Goal: Task Accomplishment & Management: Manage account settings

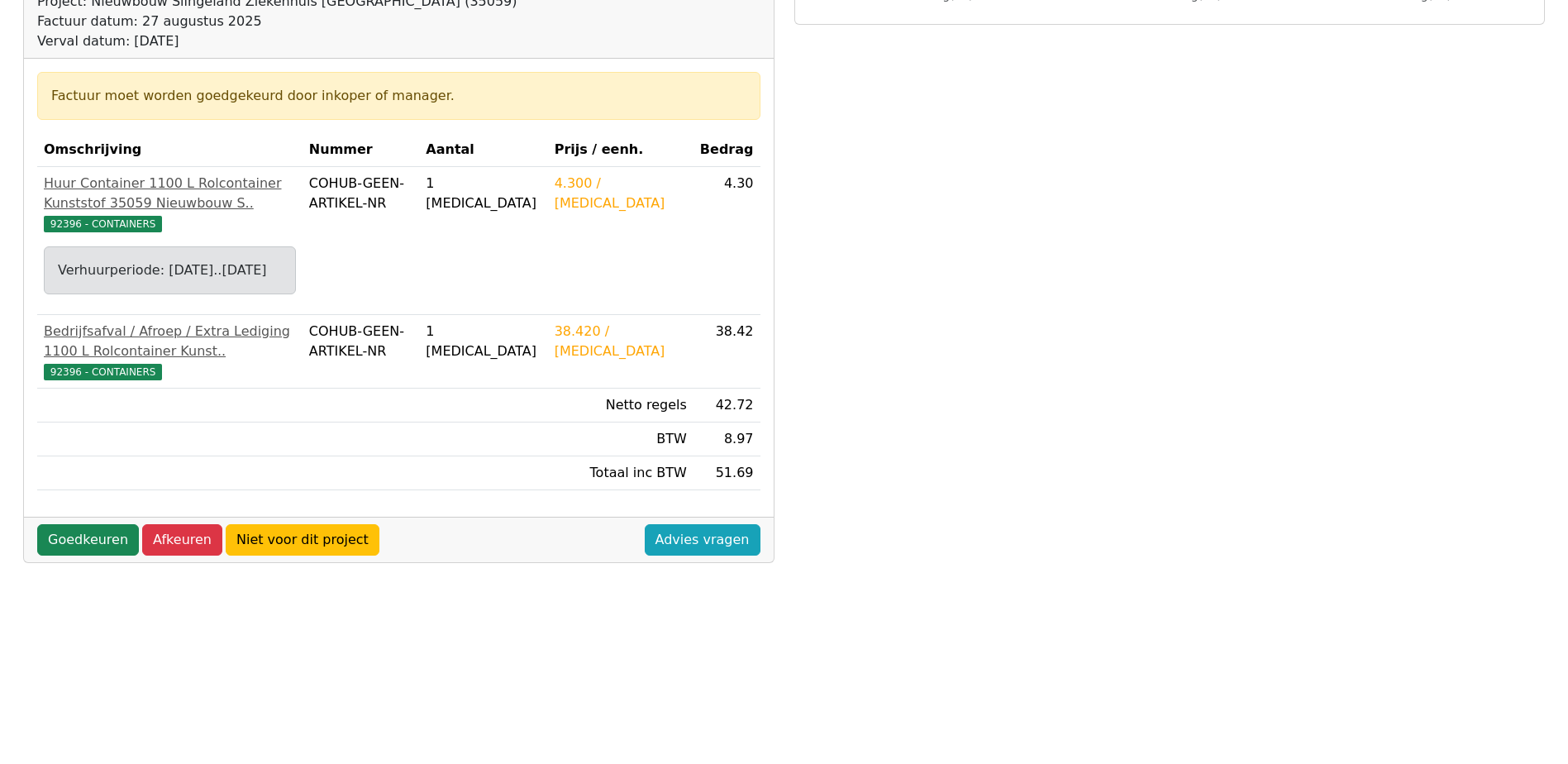
scroll to position [248, 0]
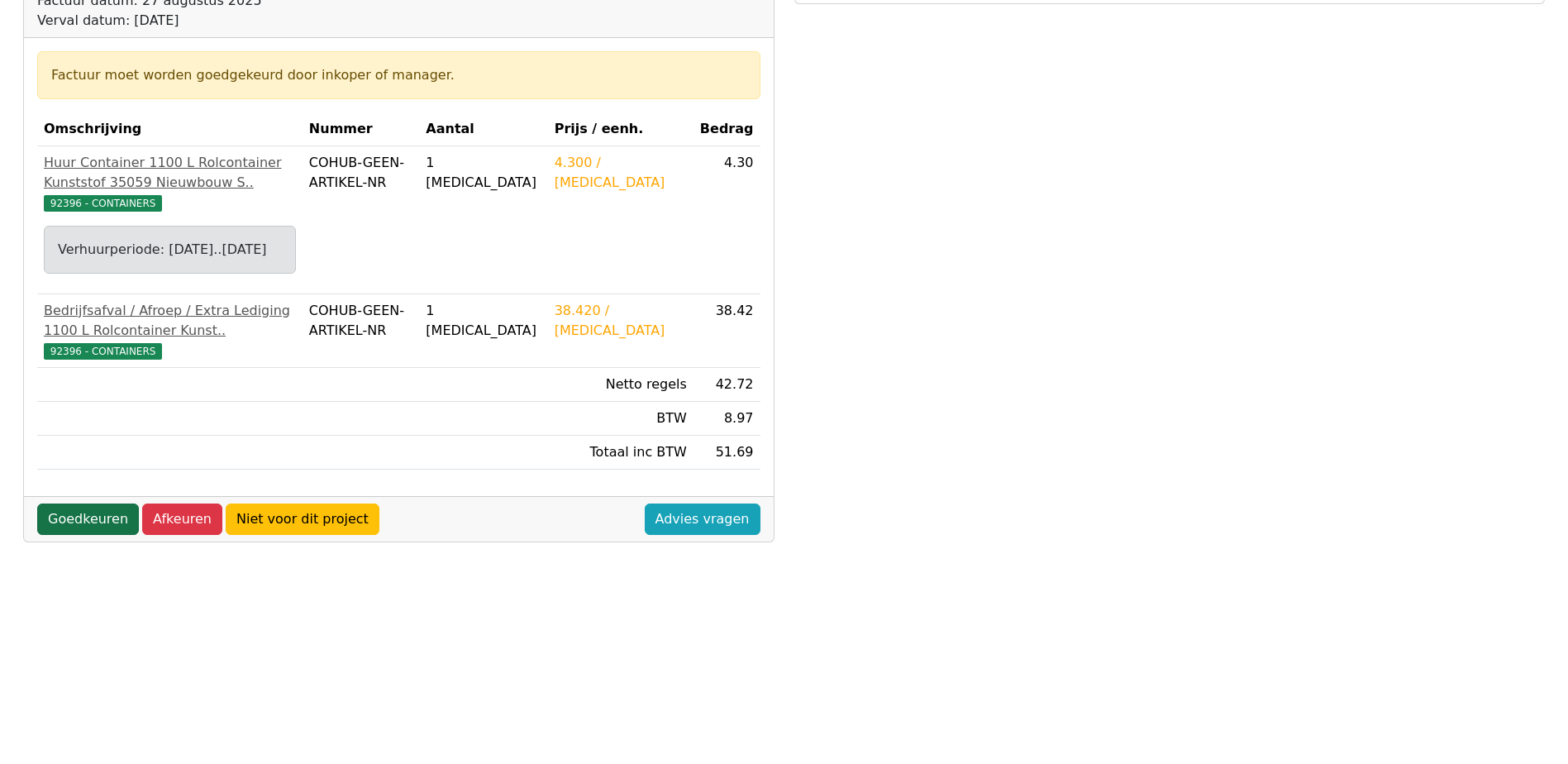
click at [88, 535] on link "Goedkeuren" at bounding box center [87, 519] width 102 height 31
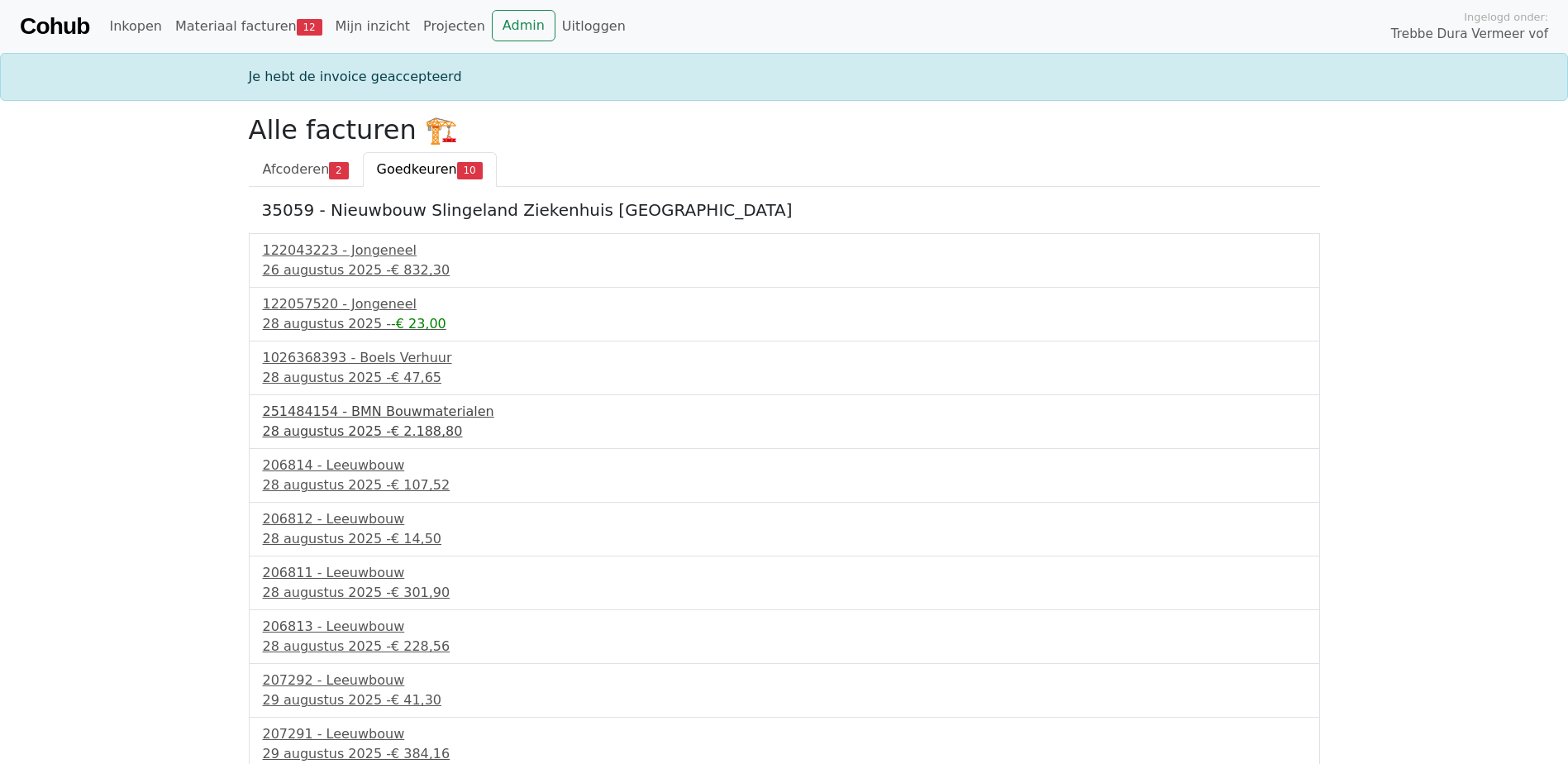
scroll to position [8, 0]
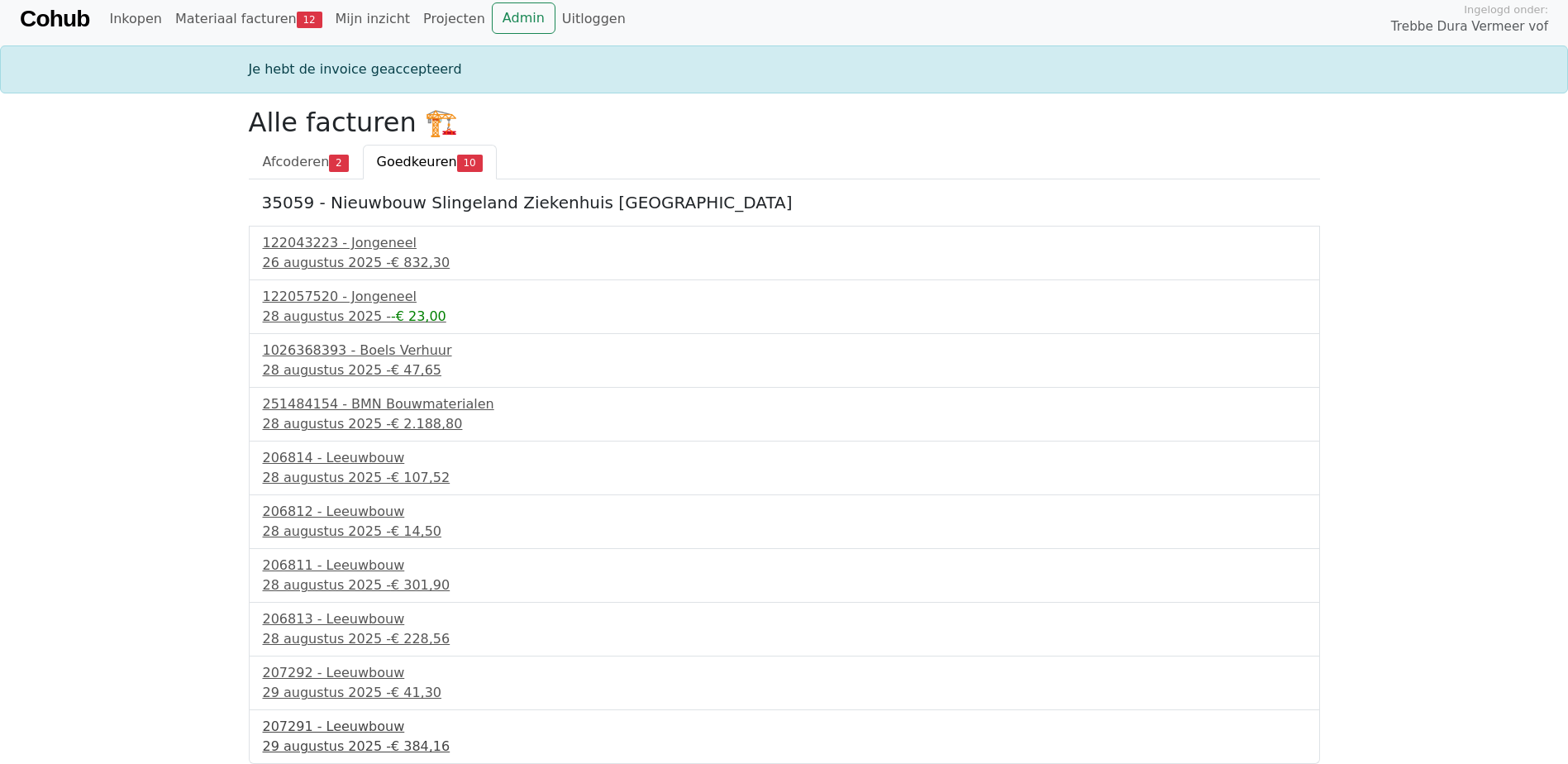
click at [350, 723] on div "207291 - Leeuwbouw" at bounding box center [784, 726] width 1043 height 19
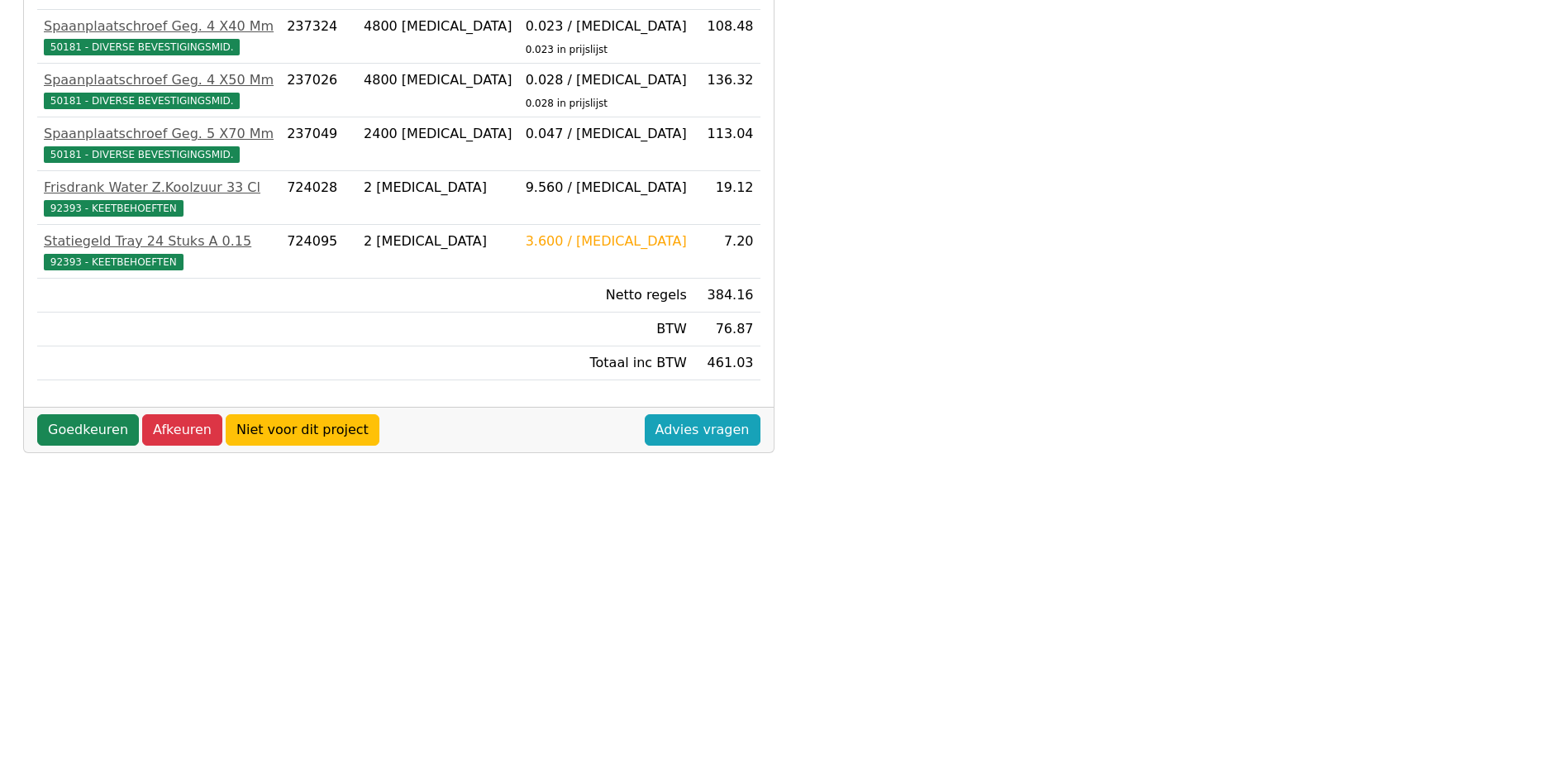
scroll to position [413, 0]
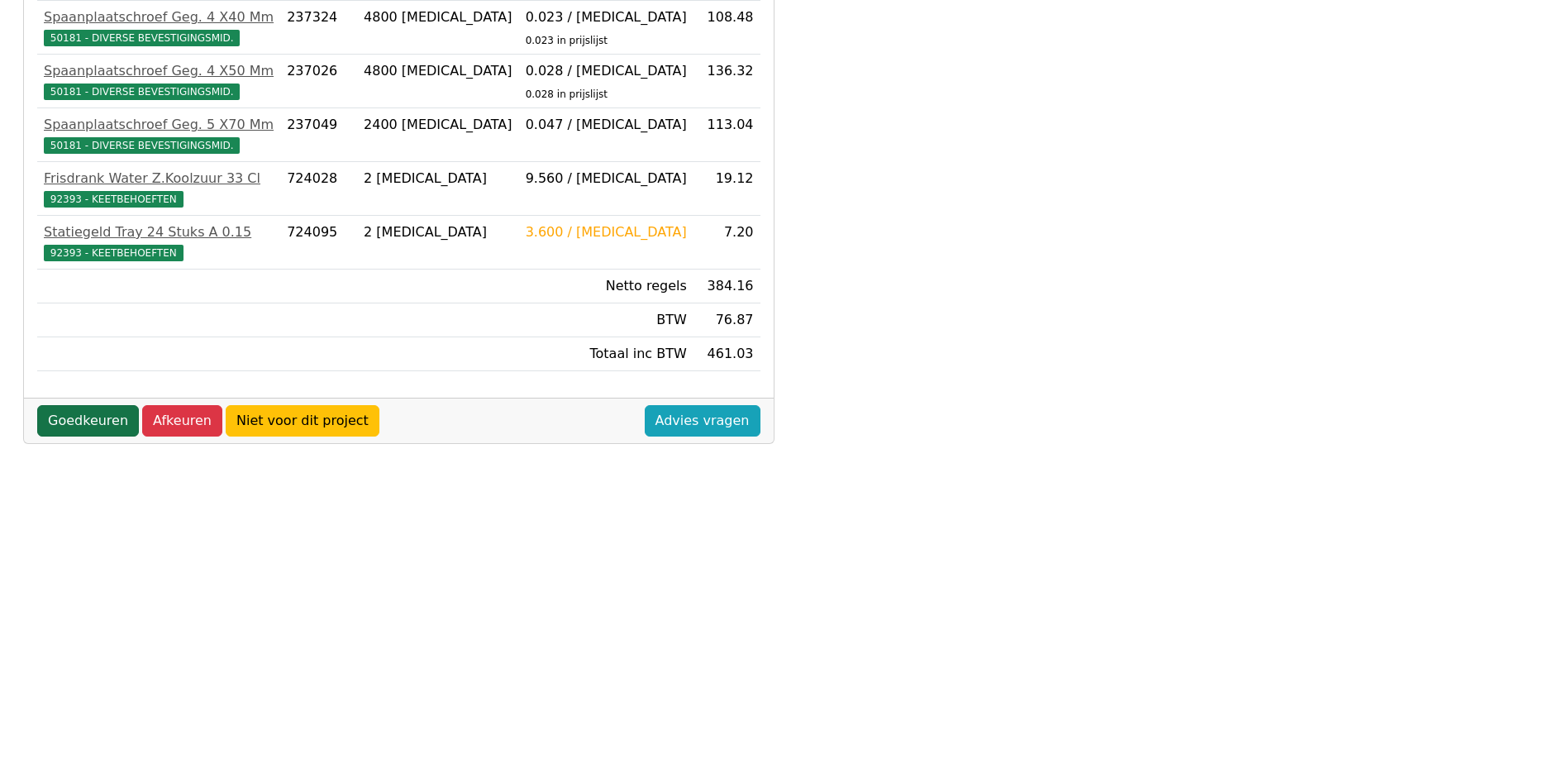
click at [93, 418] on link "Goedkeuren" at bounding box center [87, 421] width 102 height 31
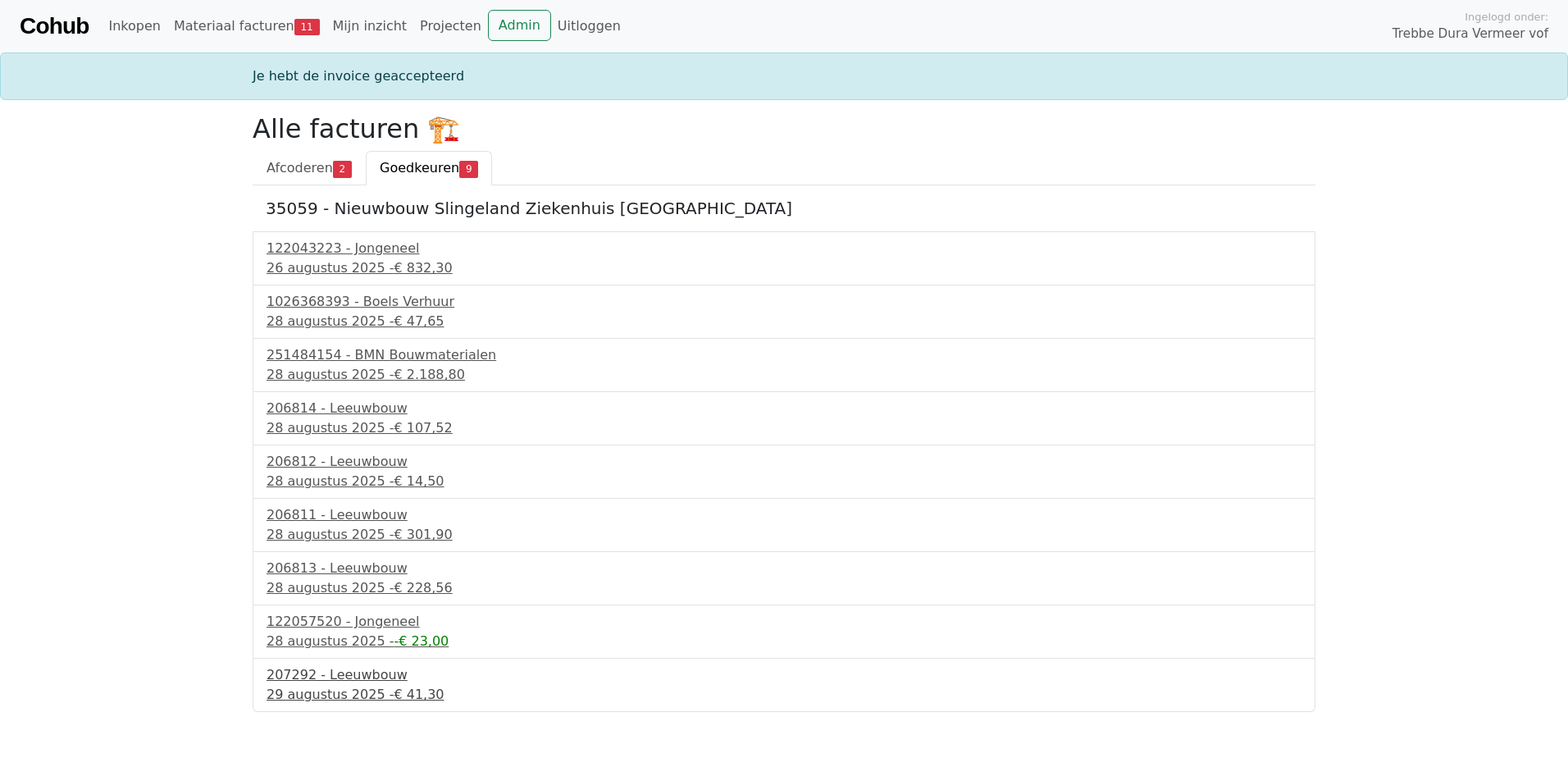
click at [347, 677] on div "207292 - Leeuwbouw" at bounding box center [784, 675] width 1034 height 19
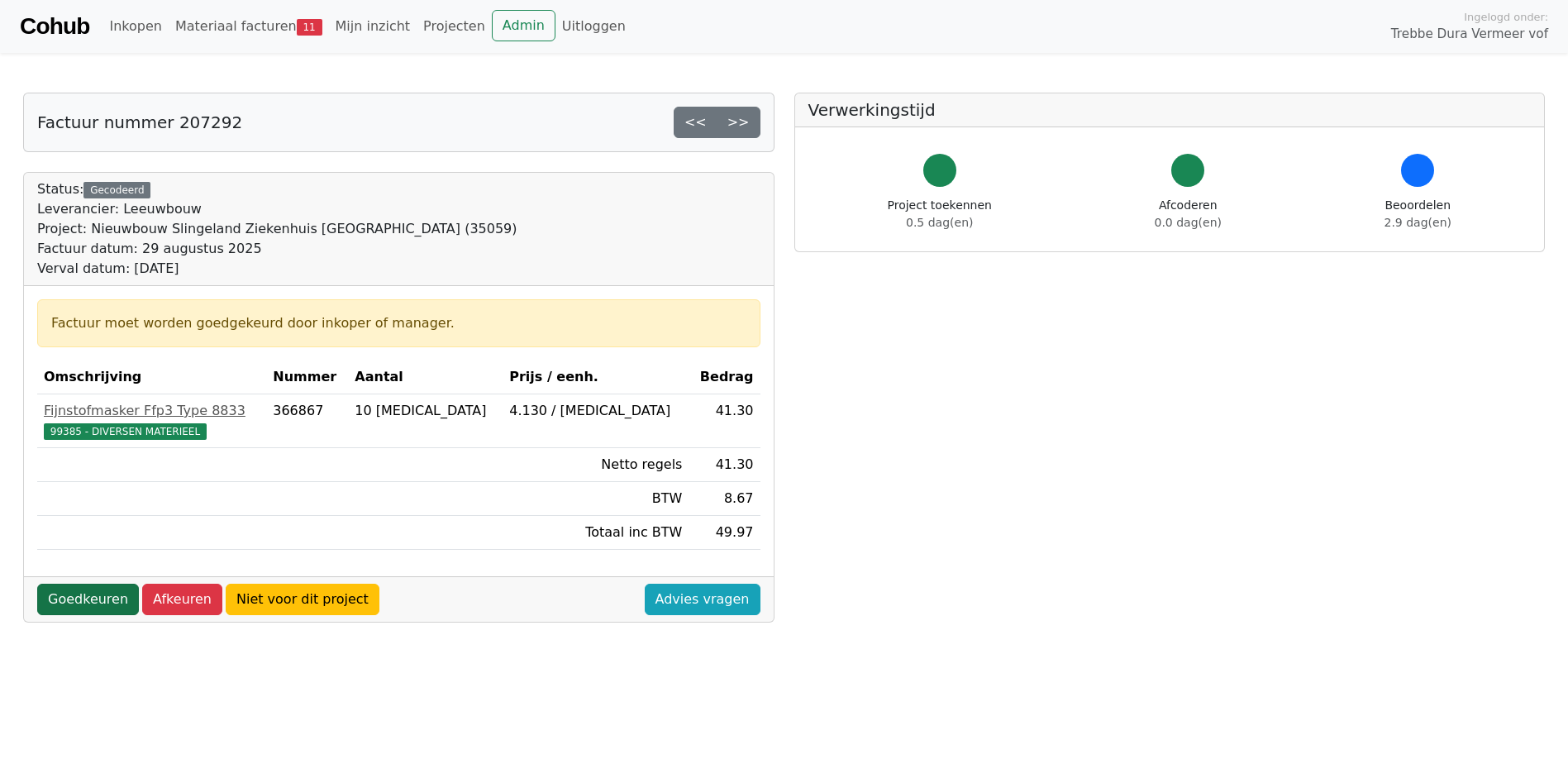
click at [98, 596] on link "Goedkeuren" at bounding box center [87, 599] width 102 height 31
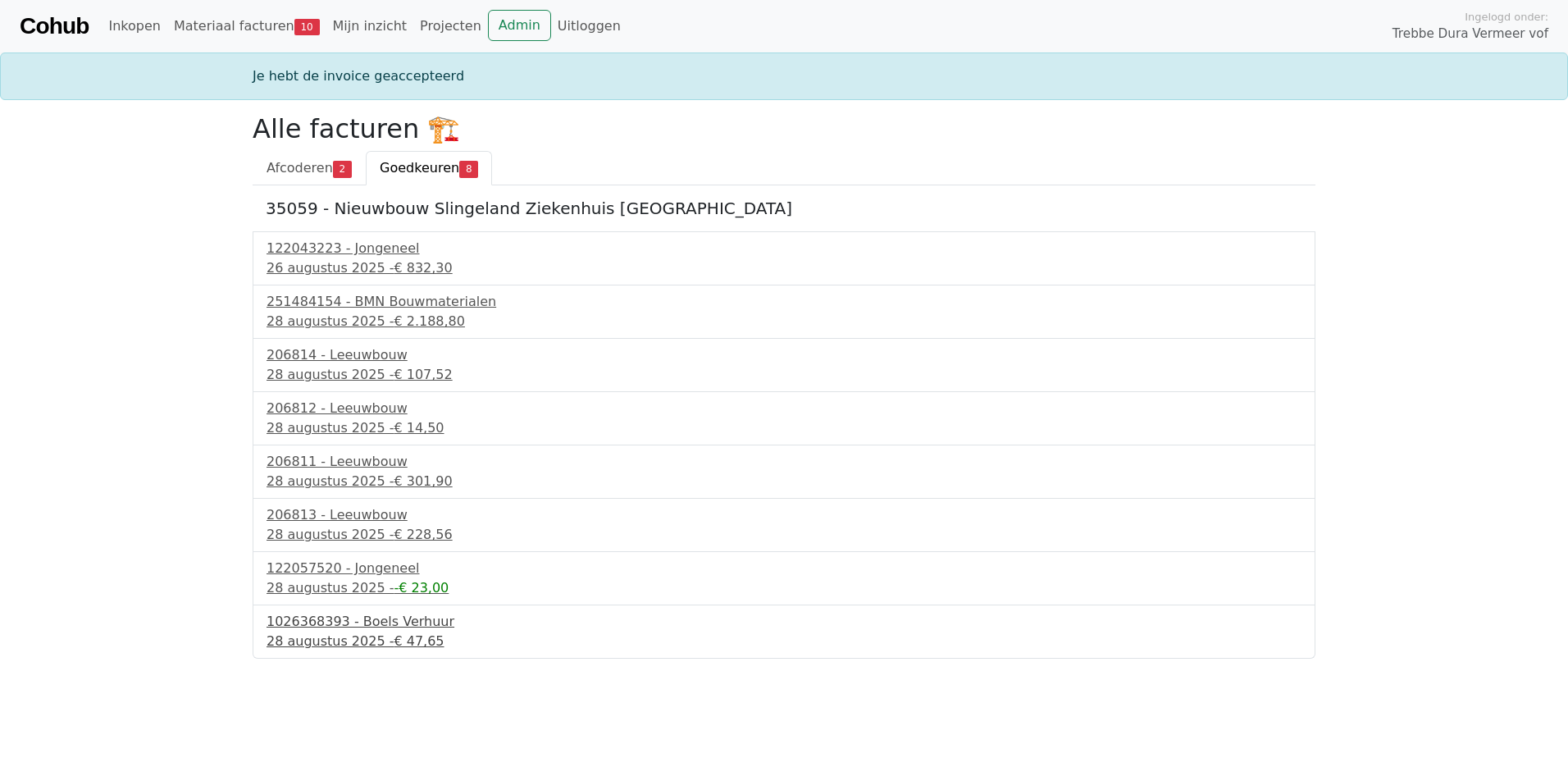
click at [387, 627] on div "1026368393 - Boels Verhuur" at bounding box center [784, 621] width 1034 height 19
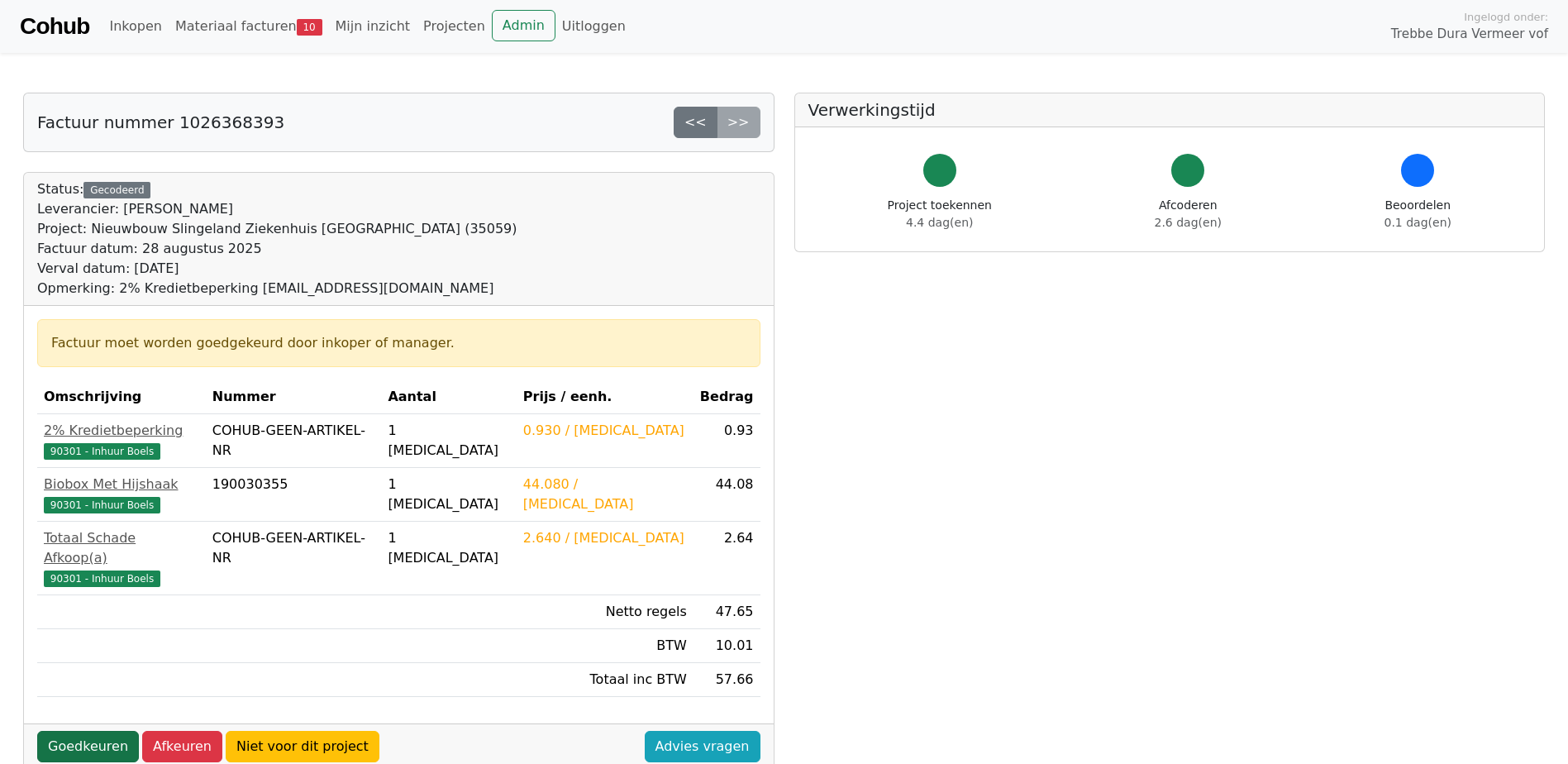
click at [99, 731] on link "Goedkeuren" at bounding box center [87, 747] width 102 height 31
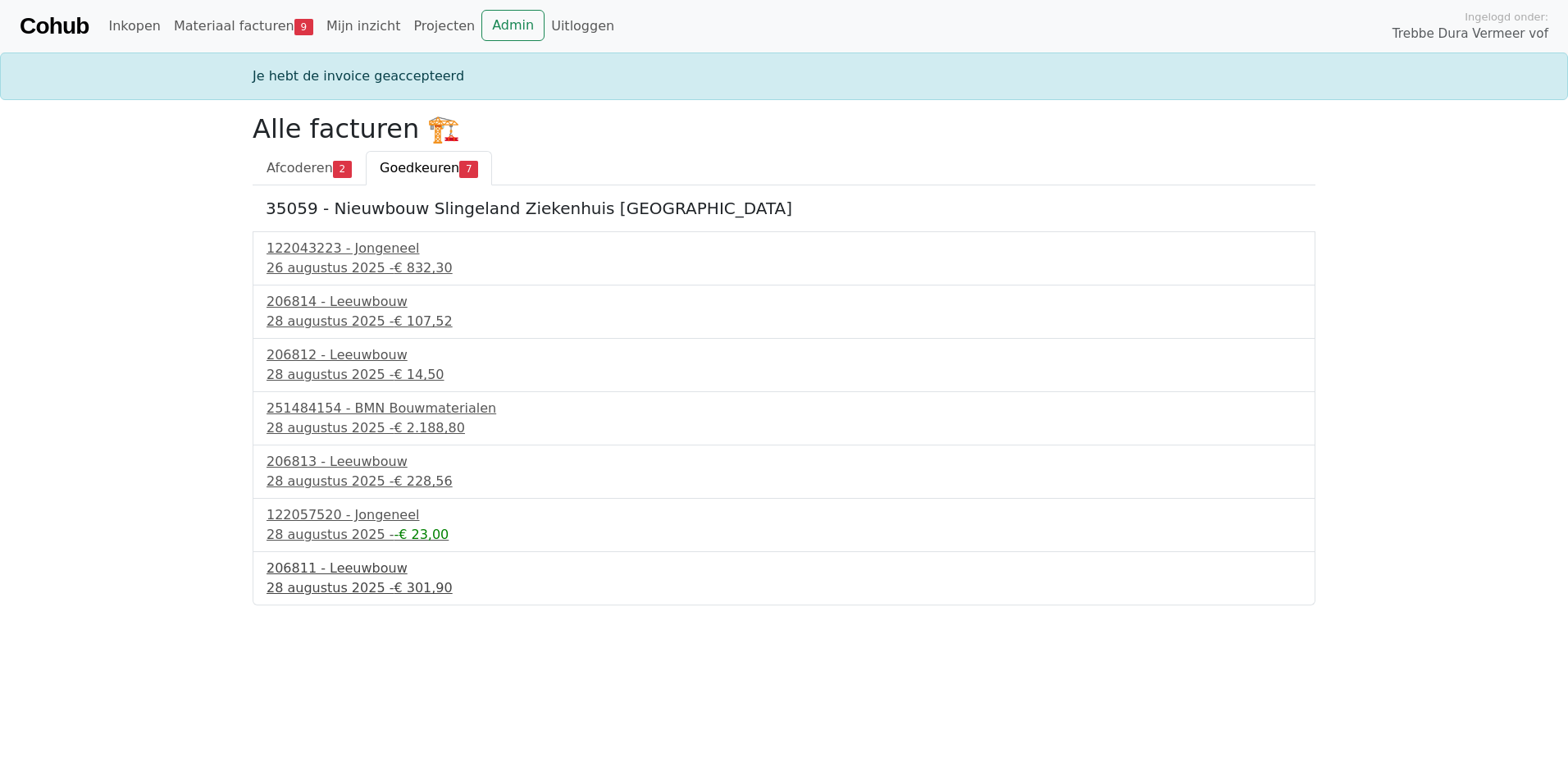
click at [304, 569] on div "206811 - Leeuwbouw" at bounding box center [784, 568] width 1034 height 19
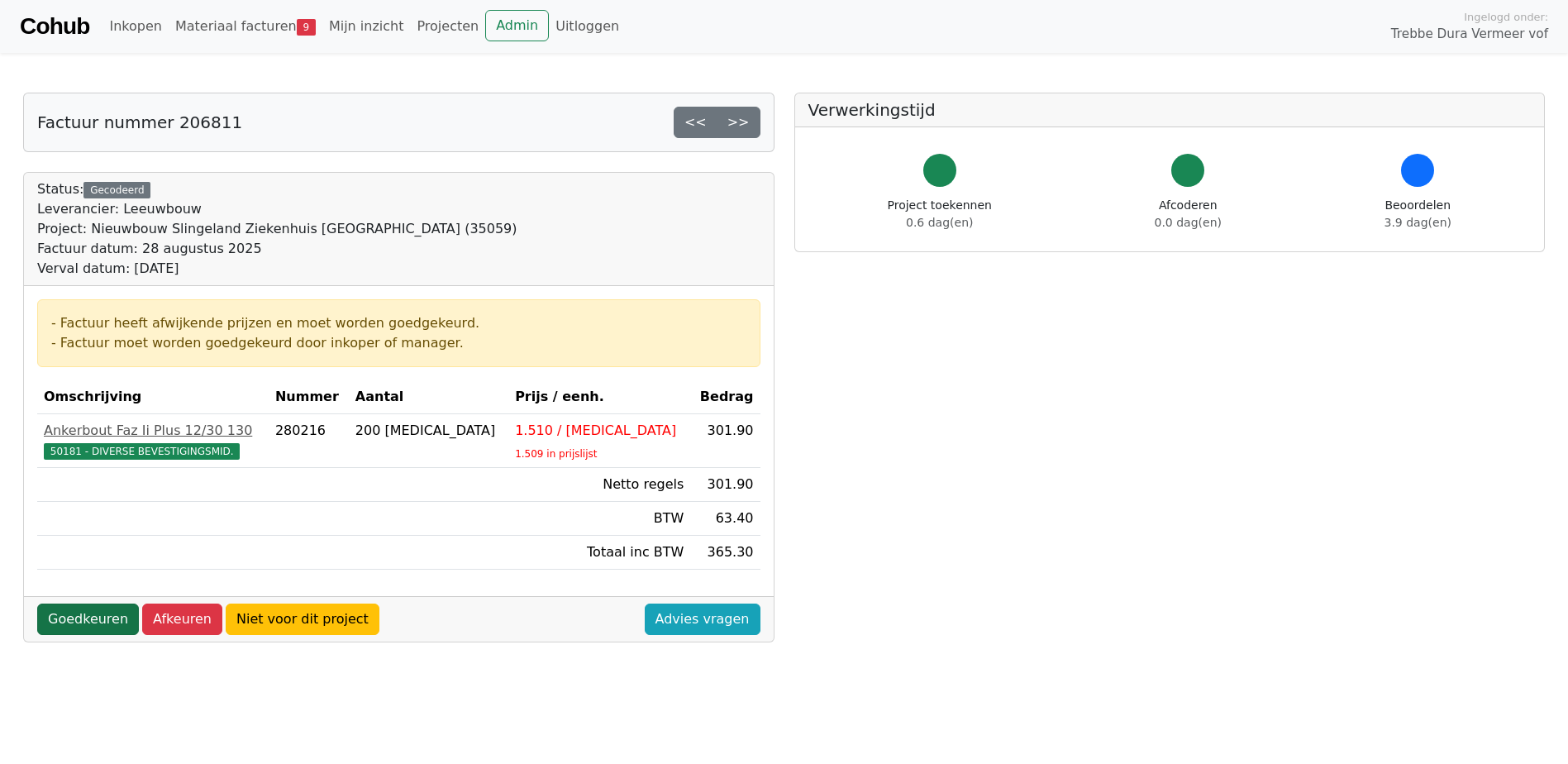
click at [97, 623] on link "Goedkeuren" at bounding box center [87, 620] width 102 height 31
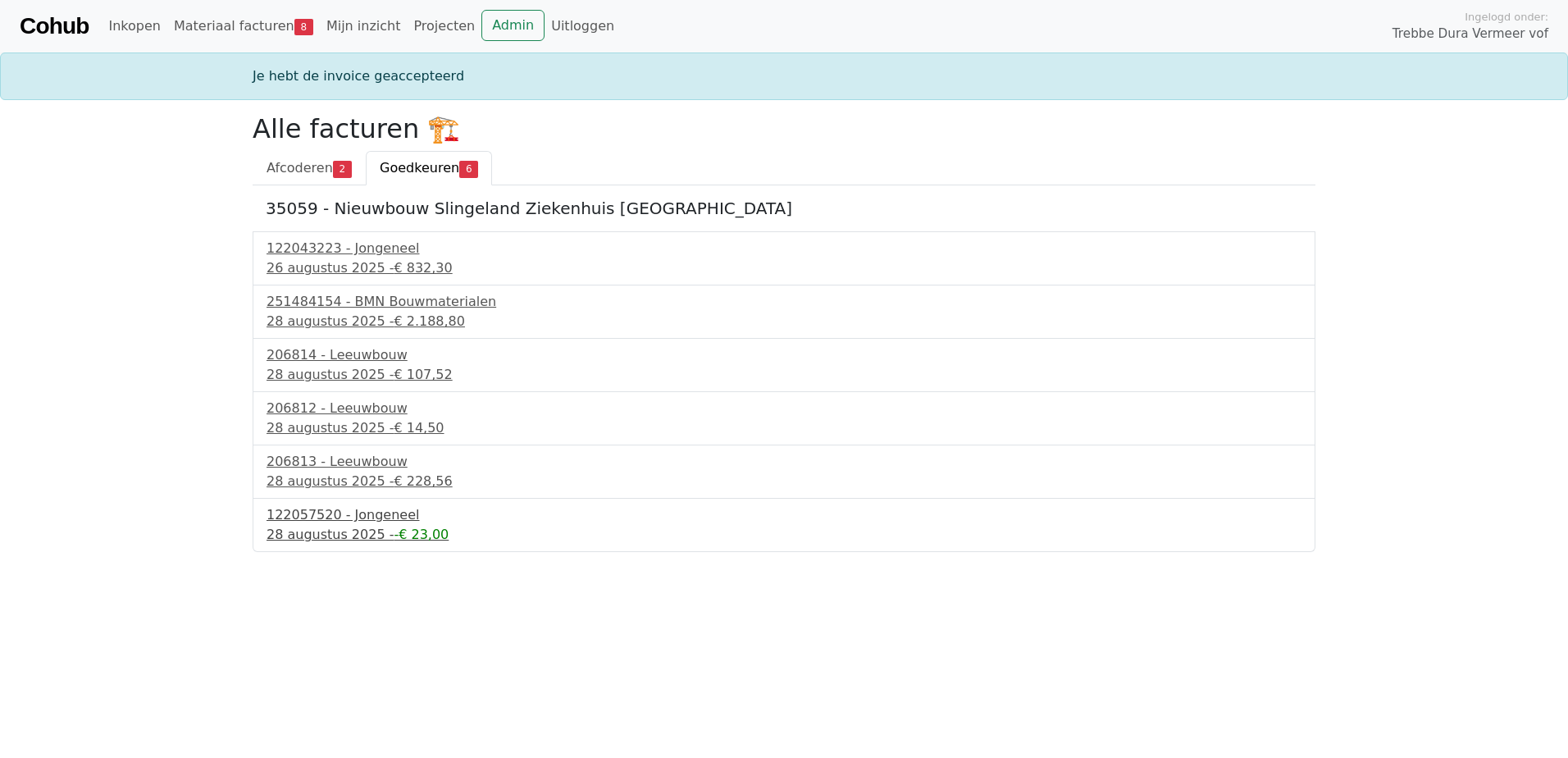
click at [357, 518] on div "122057520 - Jongeneel" at bounding box center [784, 515] width 1034 height 19
click at [366, 521] on div "122057520 - Jongeneel" at bounding box center [784, 515] width 1034 height 19
click at [369, 260] on div "26 augustus 2025 - € 832,30" at bounding box center [784, 268] width 1034 height 19
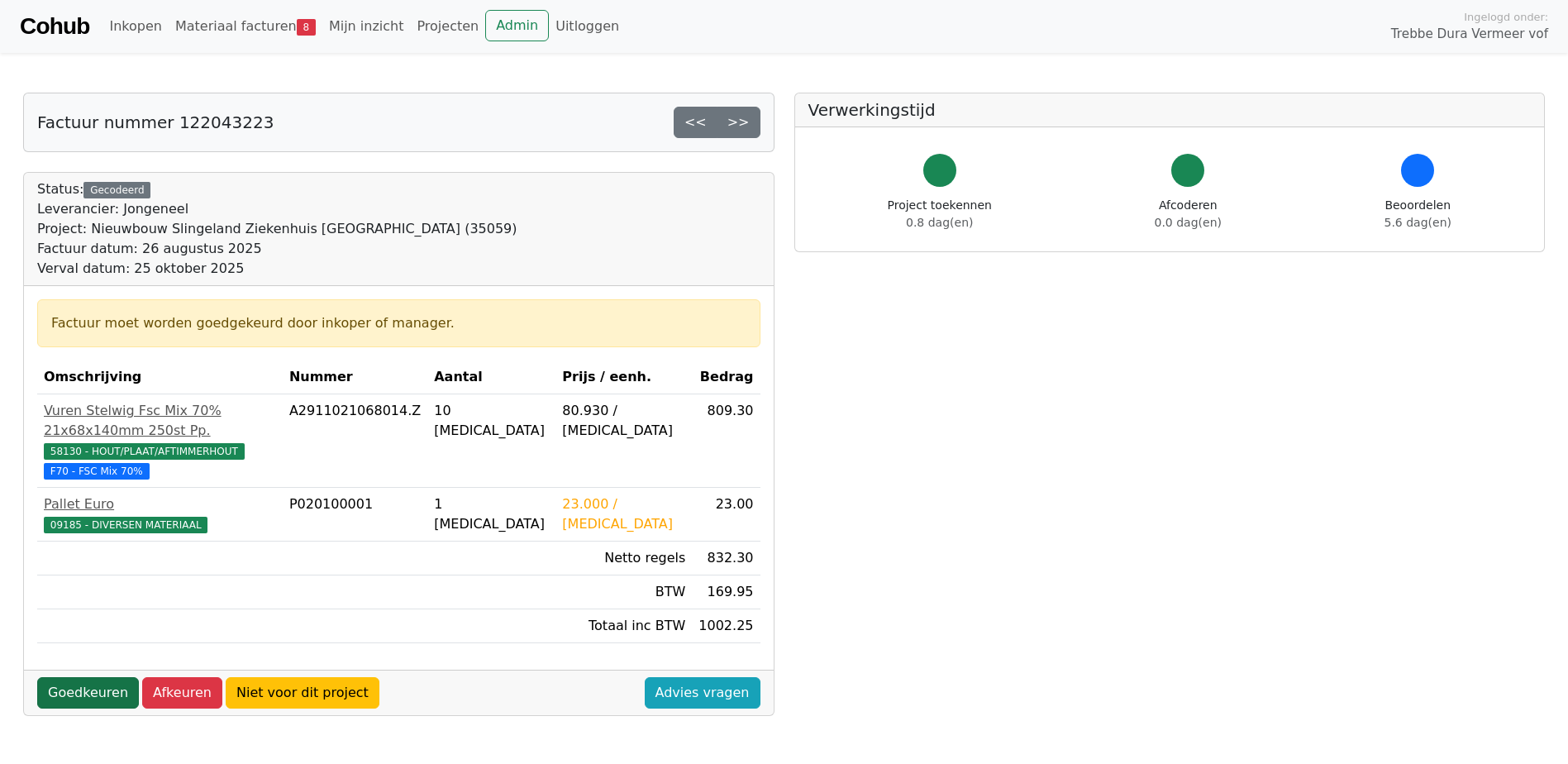
click at [80, 678] on link "Goedkeuren" at bounding box center [87, 693] width 102 height 31
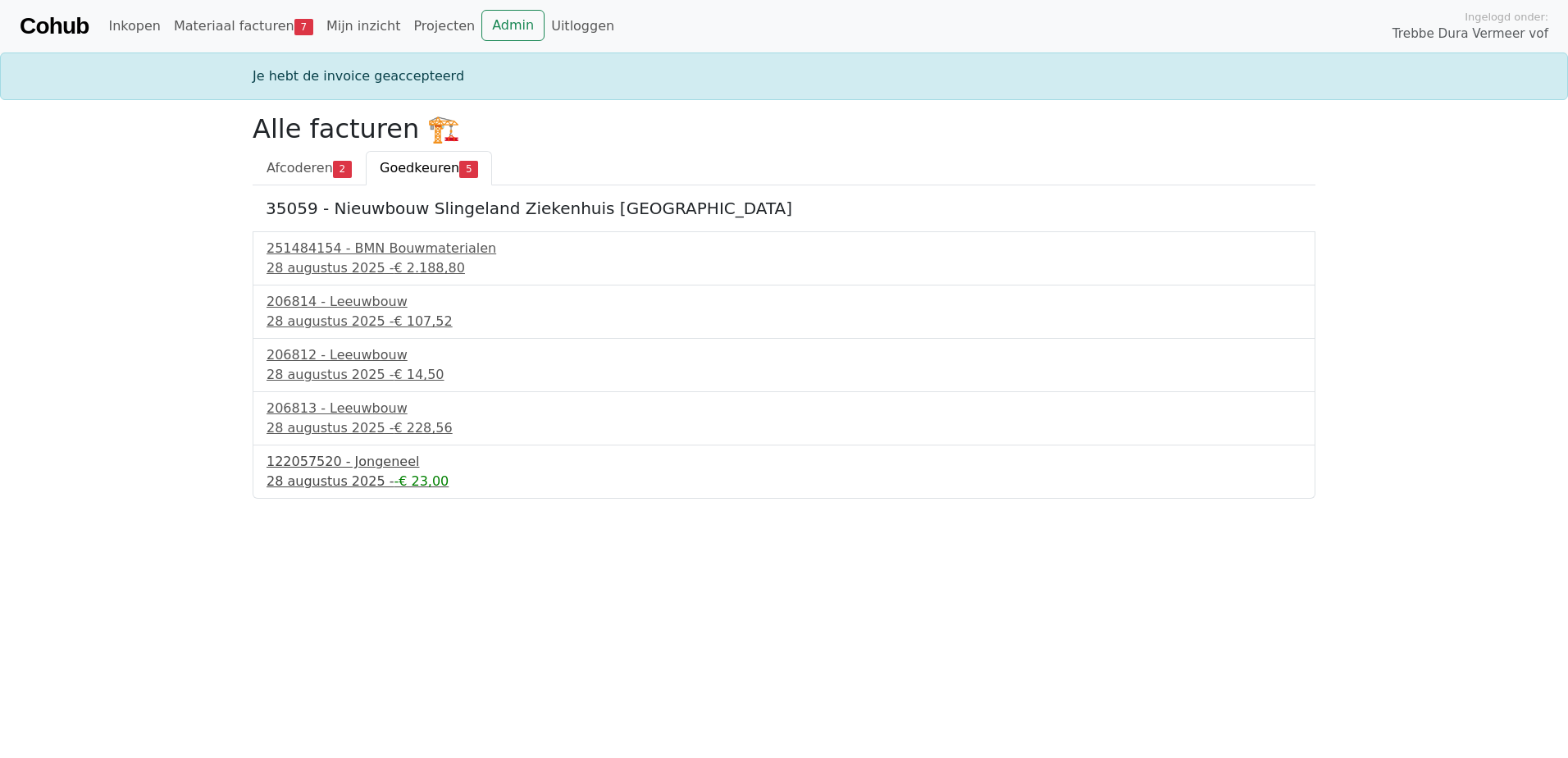
click at [387, 459] on div "122057520 - Jongeneel" at bounding box center [784, 462] width 1034 height 19
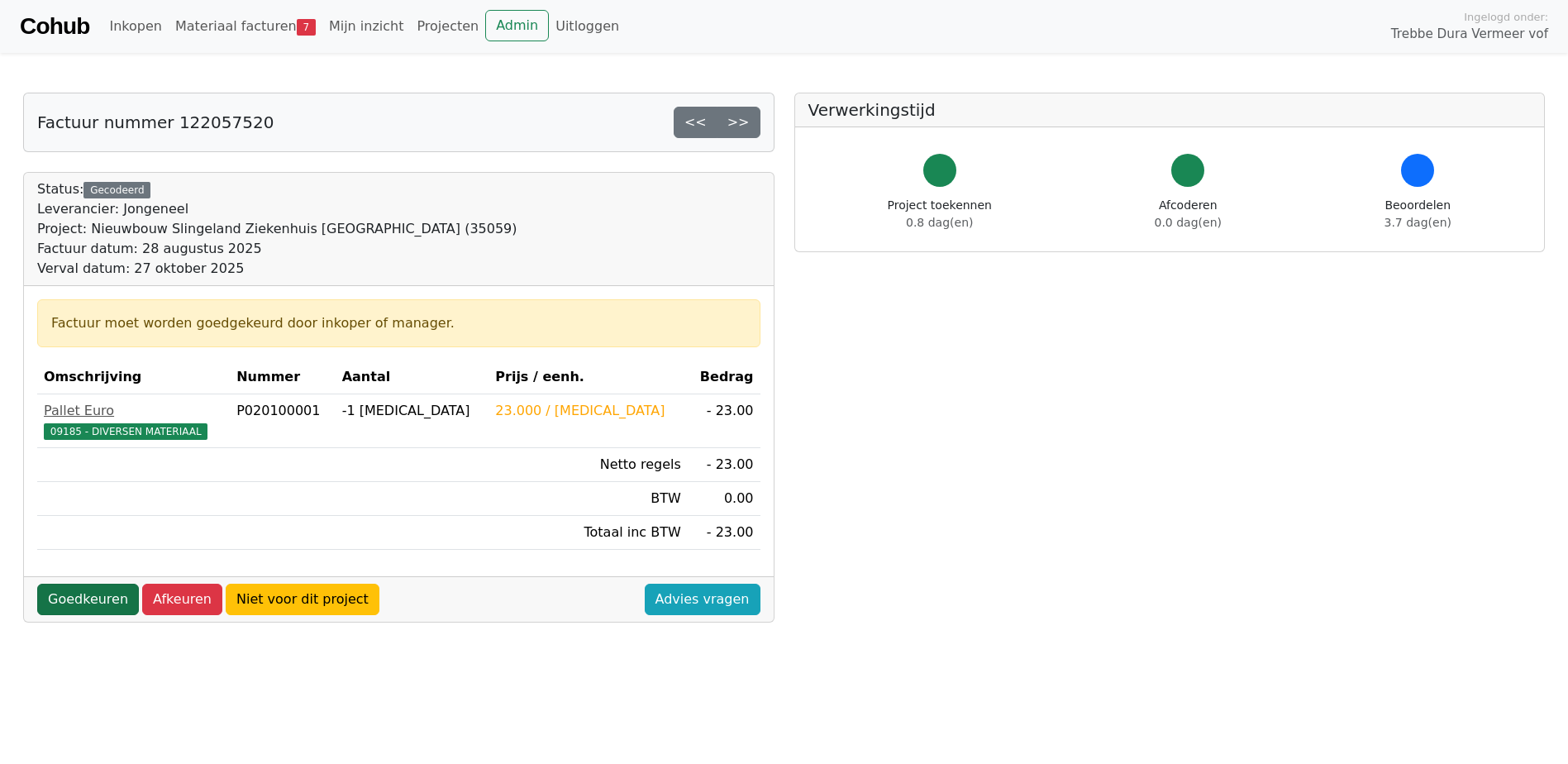
click at [86, 599] on link "Goedkeuren" at bounding box center [87, 599] width 102 height 31
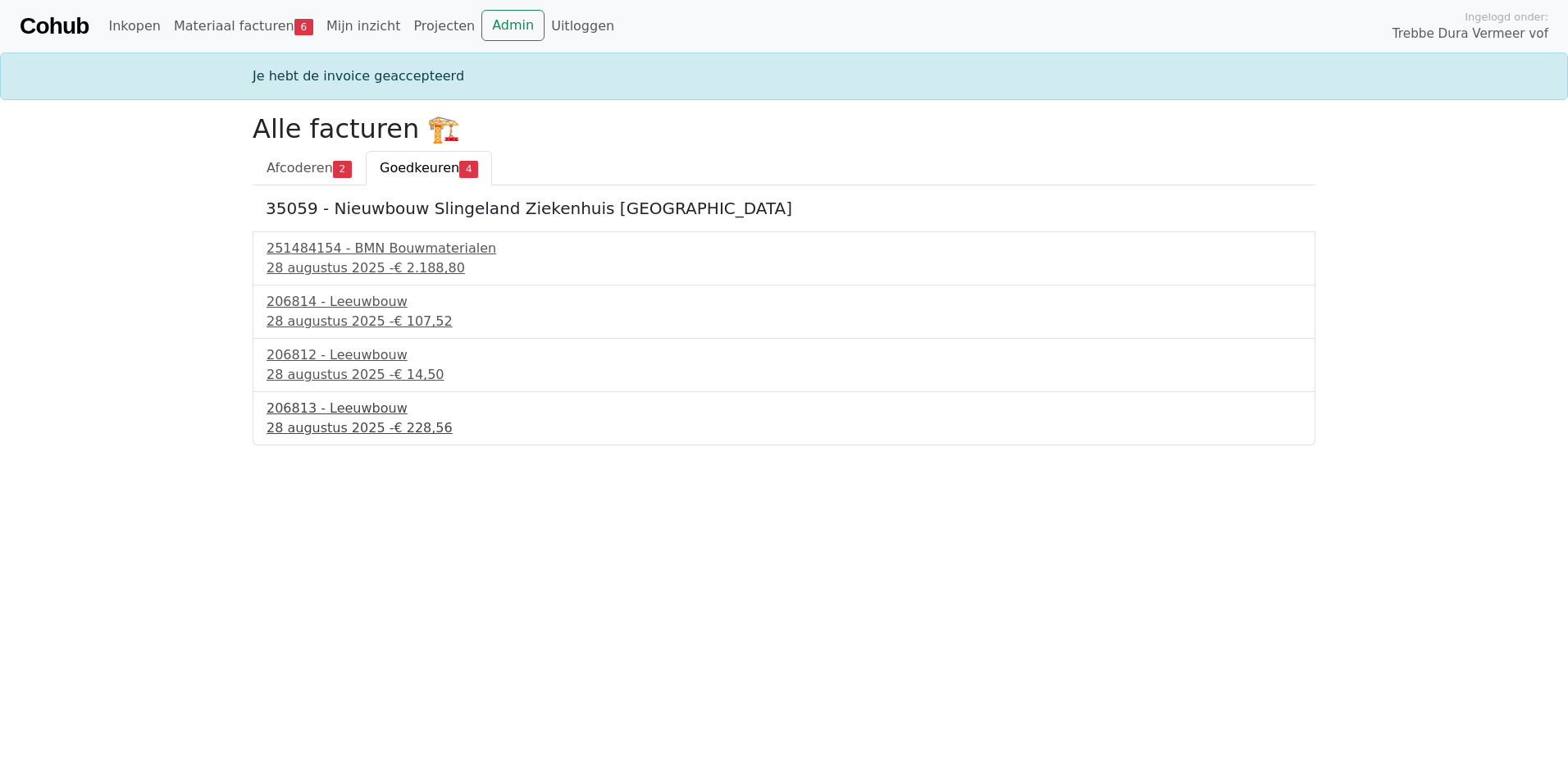
click at [342, 416] on div "206813 - Leeuwbouw" at bounding box center [784, 409] width 1034 height 19
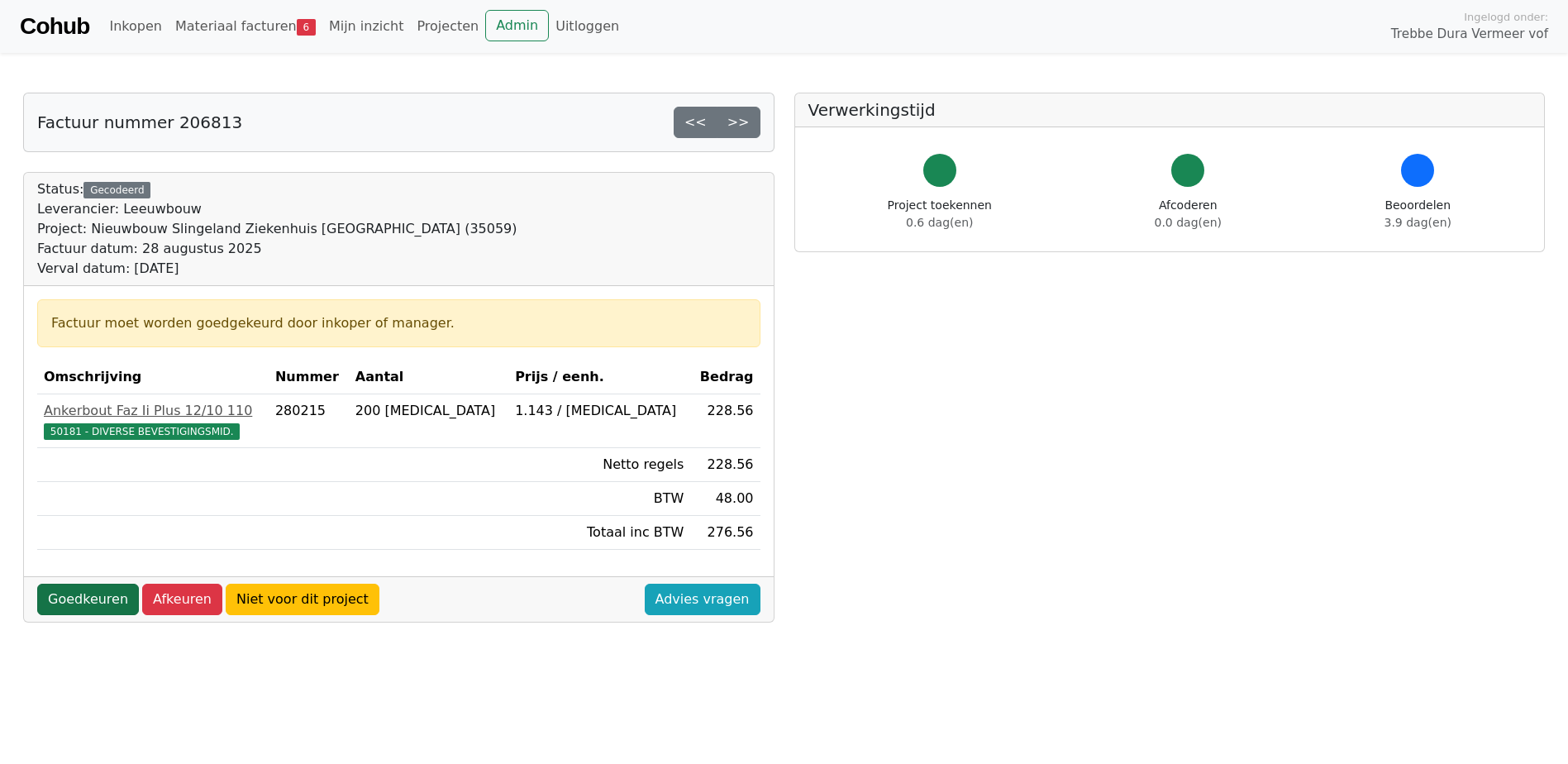
click at [97, 602] on link "Goedkeuren" at bounding box center [87, 599] width 102 height 31
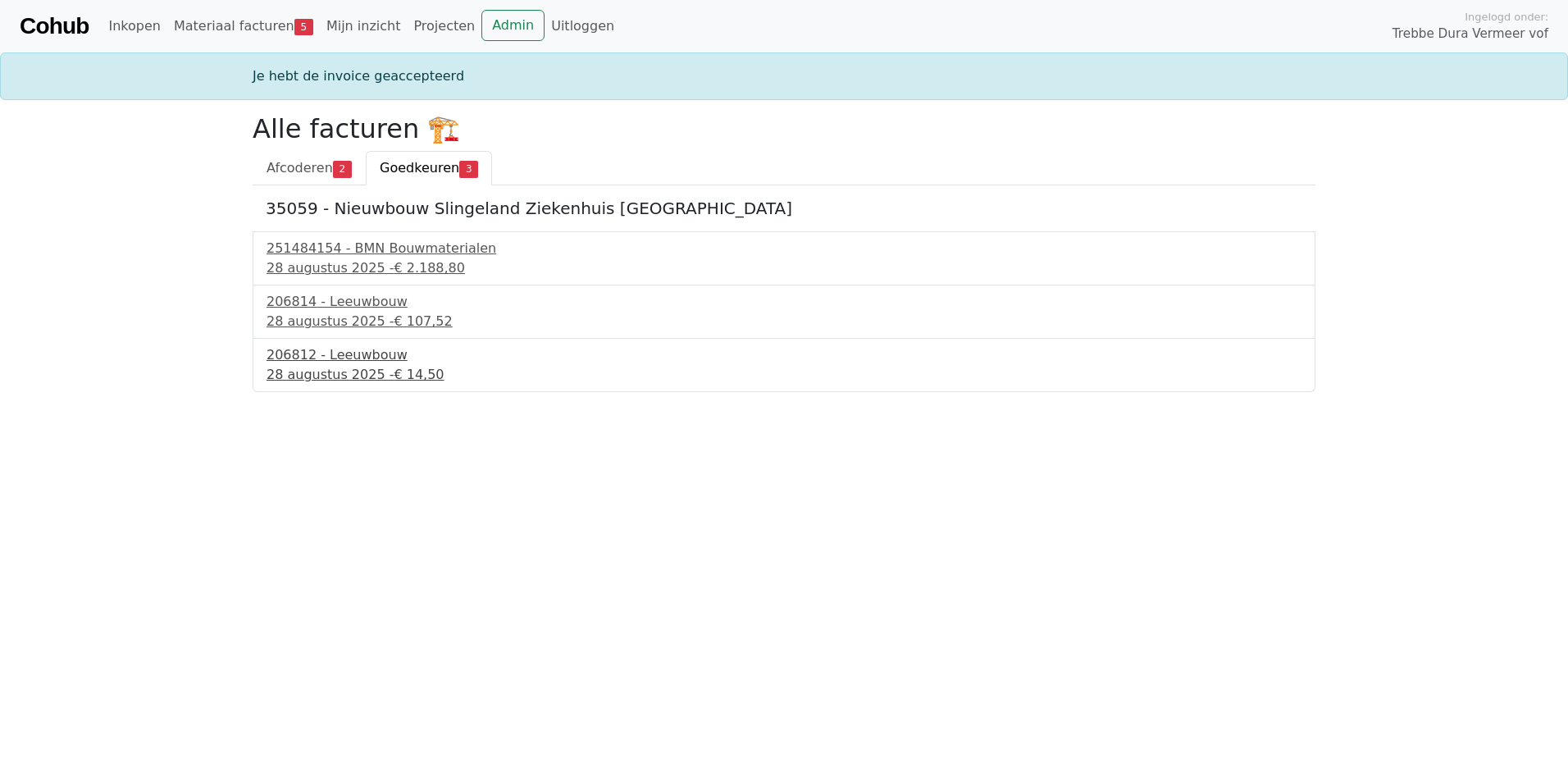
click at [349, 350] on div "206812 - Leeuwbouw" at bounding box center [784, 355] width 1034 height 19
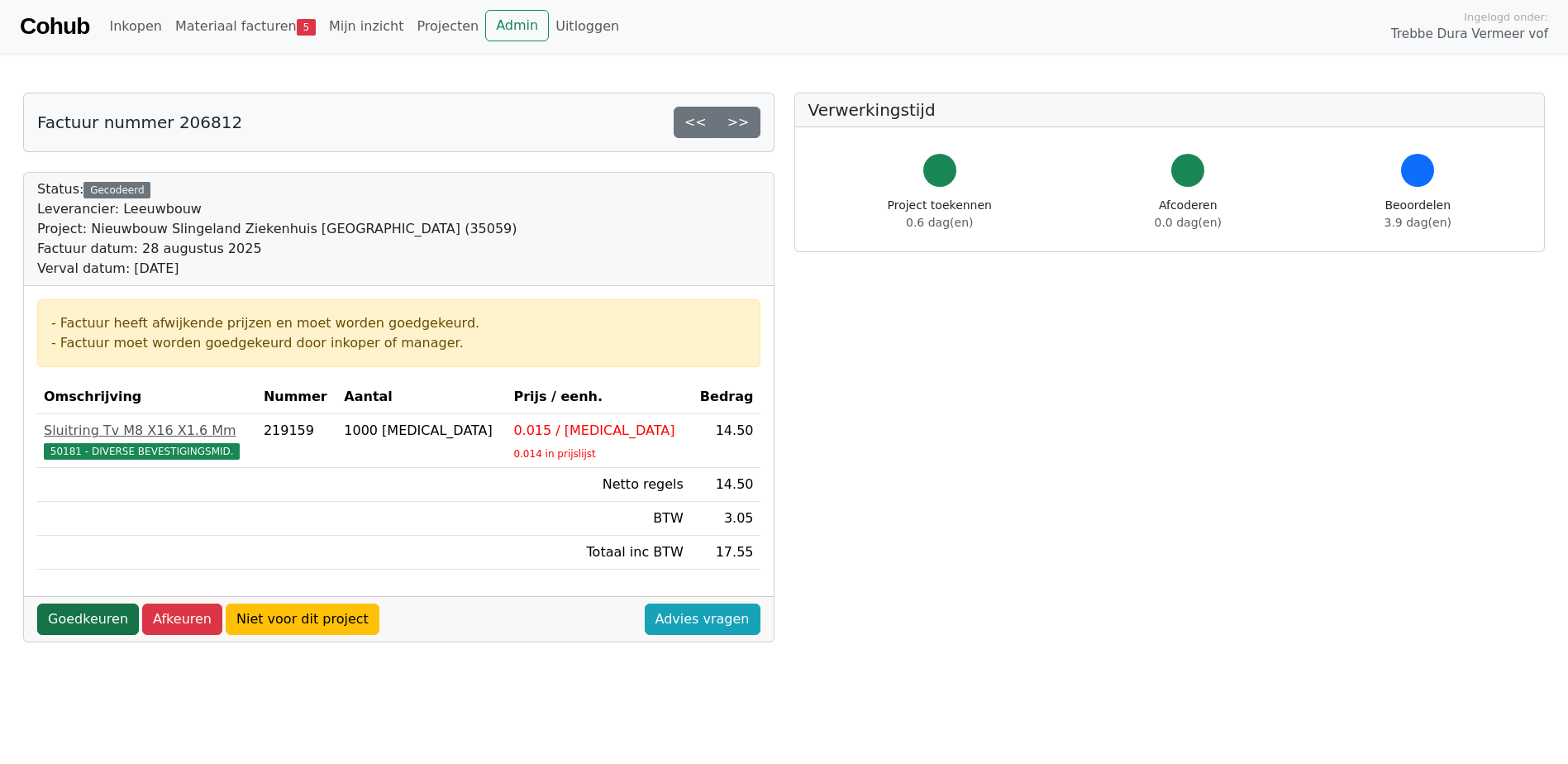
click at [98, 614] on link "Goedkeuren" at bounding box center [87, 620] width 102 height 31
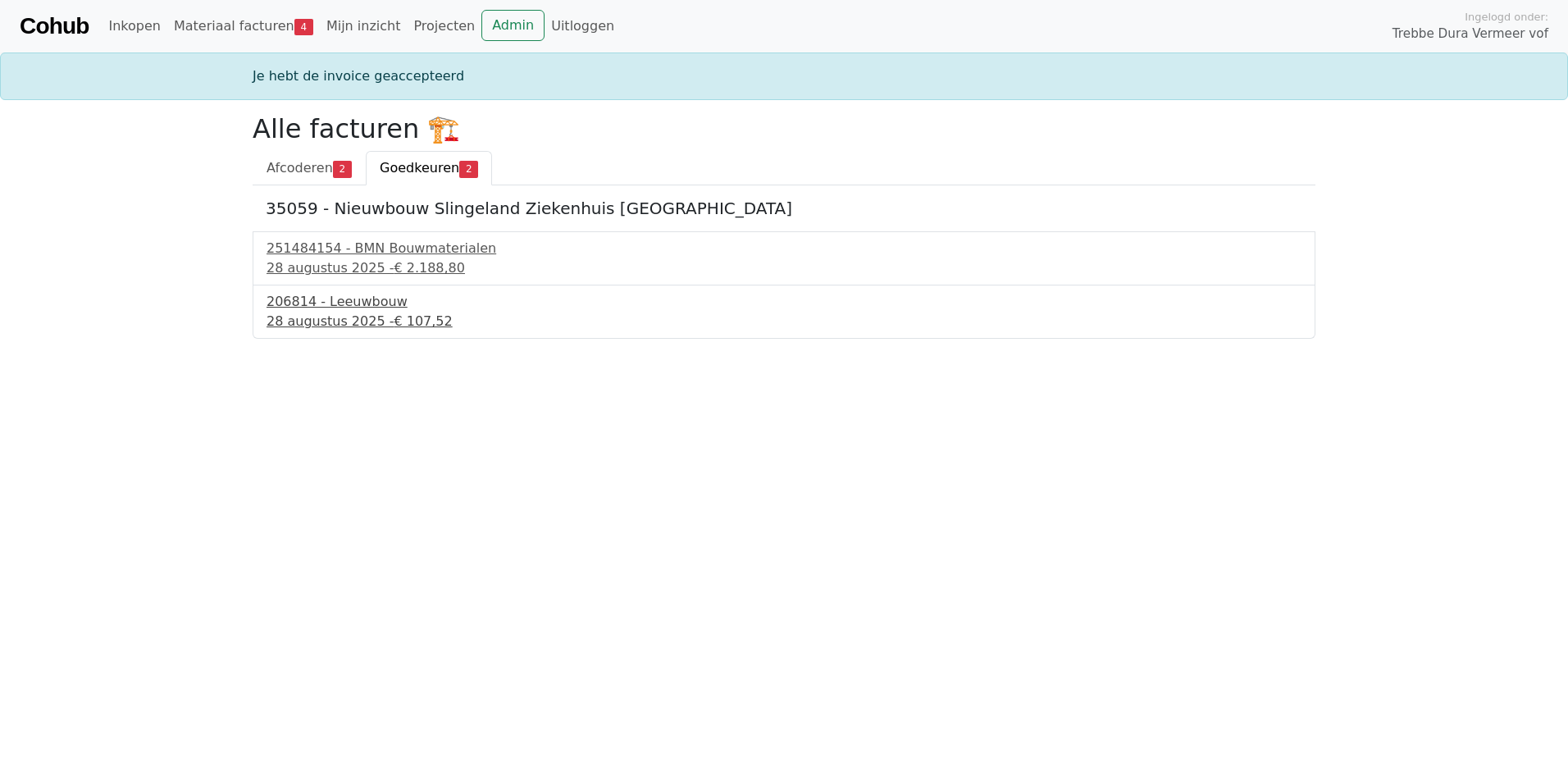
click at [328, 306] on div "206814 - Leeuwbouw" at bounding box center [784, 302] width 1034 height 19
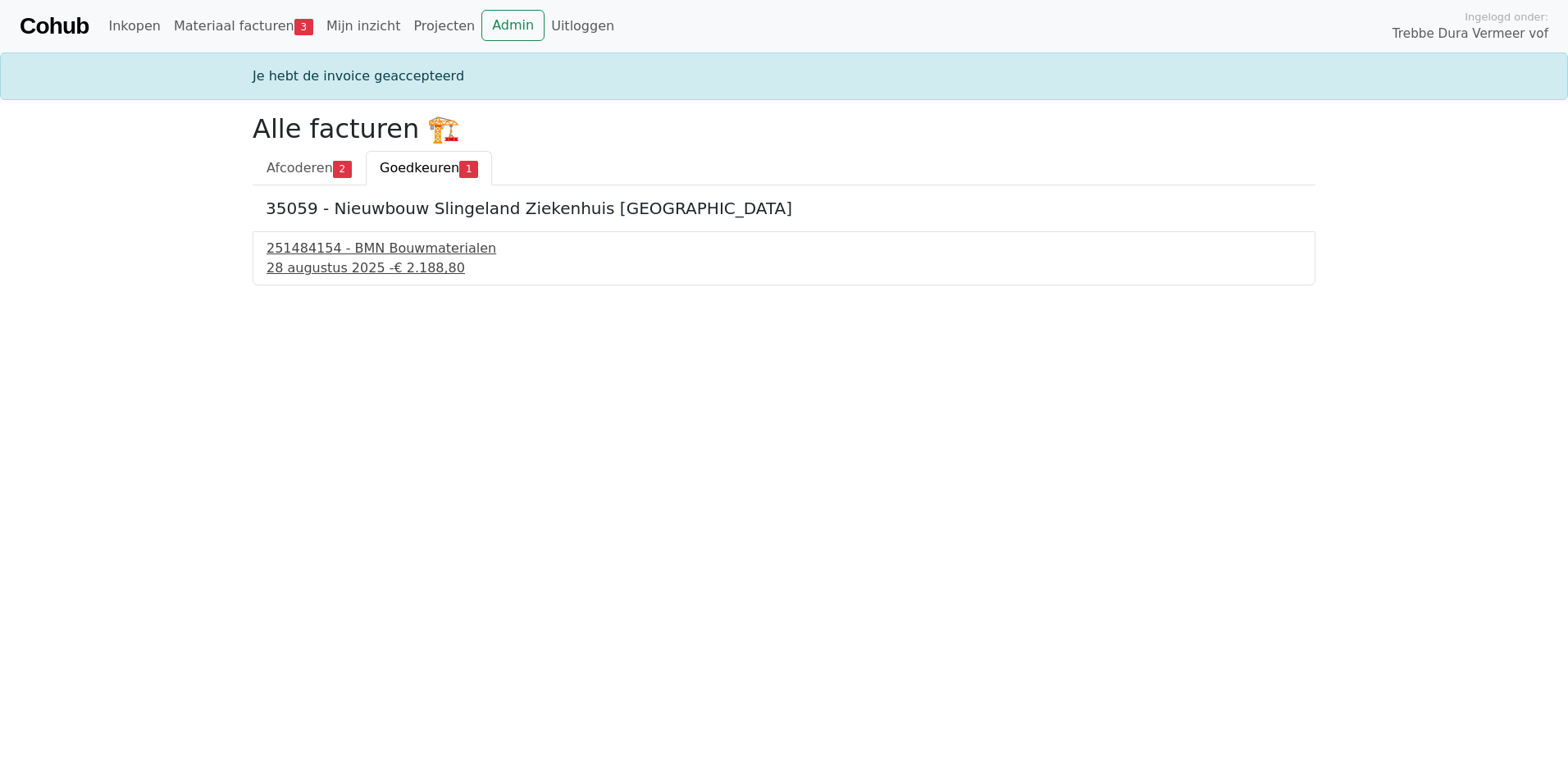
click at [380, 254] on div "251484154 - BMN Bouwmaterialen" at bounding box center [784, 248] width 1034 height 19
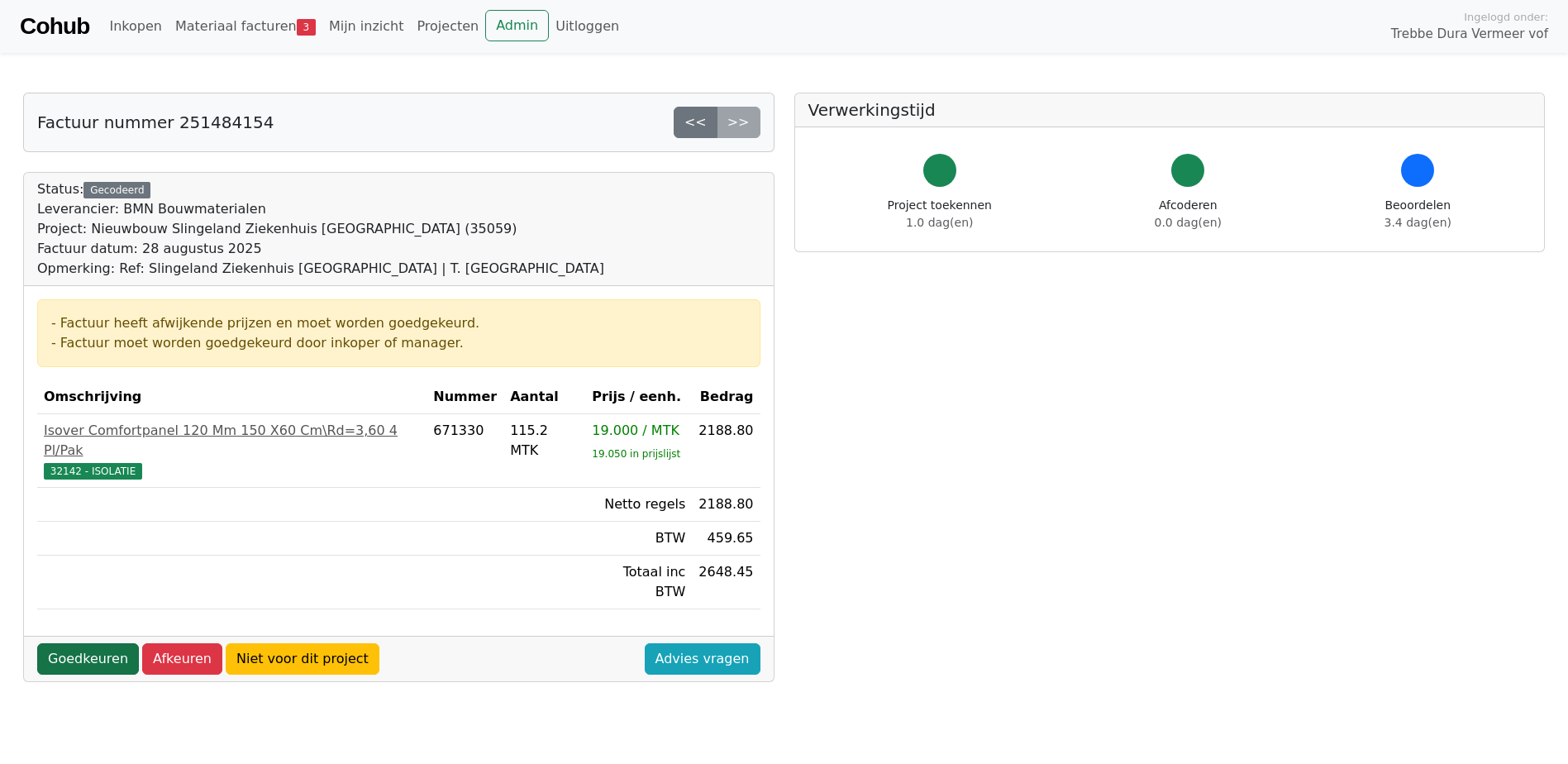
click at [110, 644] on link "Goedkeuren" at bounding box center [87, 659] width 102 height 31
